Goal: Transaction & Acquisition: Obtain resource

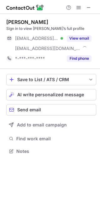
scroll to position [146, 100]
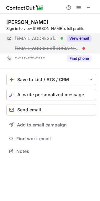
click at [79, 39] on button "View email" at bounding box center [79, 38] width 25 height 6
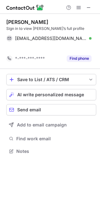
scroll to position [136, 100]
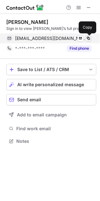
click at [89, 38] on span at bounding box center [88, 38] width 5 height 5
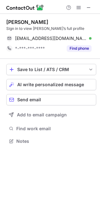
scroll to position [136, 100]
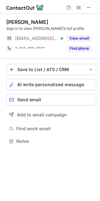
scroll to position [3, 3]
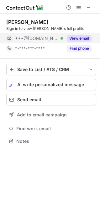
scroll to position [136, 100]
click at [79, 36] on button "View email" at bounding box center [79, 38] width 25 height 6
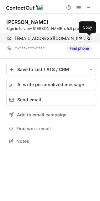
click at [88, 40] on span at bounding box center [88, 38] width 5 height 5
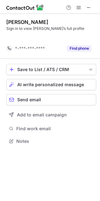
scroll to position [126, 100]
